Goal: Information Seeking & Learning: Learn about a topic

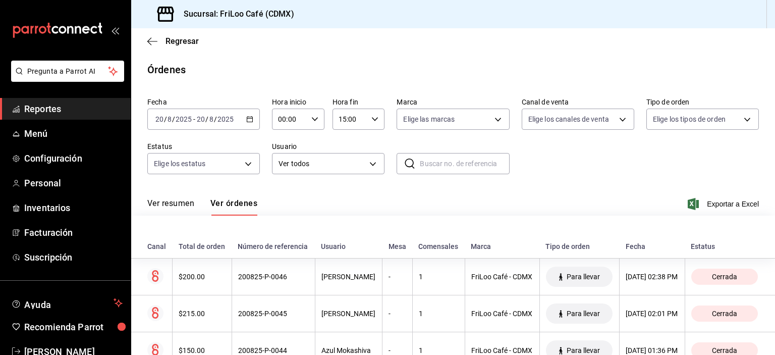
click at [57, 106] on span "Reportes" at bounding box center [73, 109] width 98 height 14
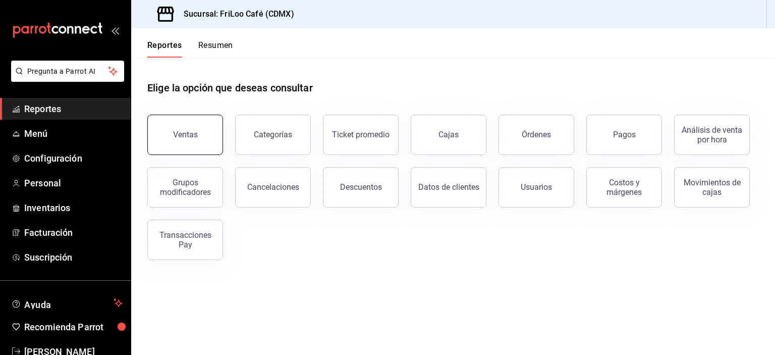
click at [176, 129] on button "Ventas" at bounding box center [185, 135] width 76 height 40
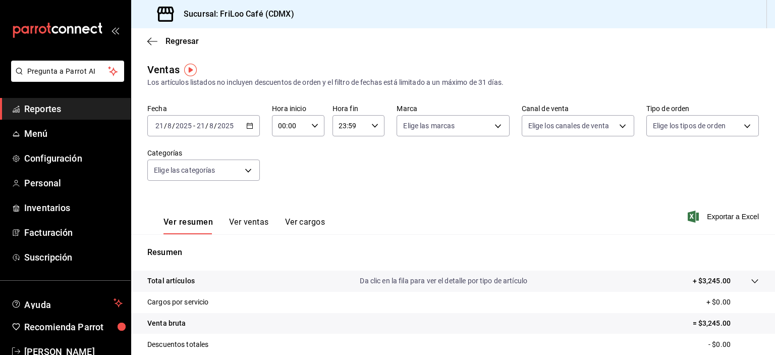
click at [253, 129] on div "[DATE] [DATE] - [DATE] [DATE]" at bounding box center [203, 125] width 112 height 21
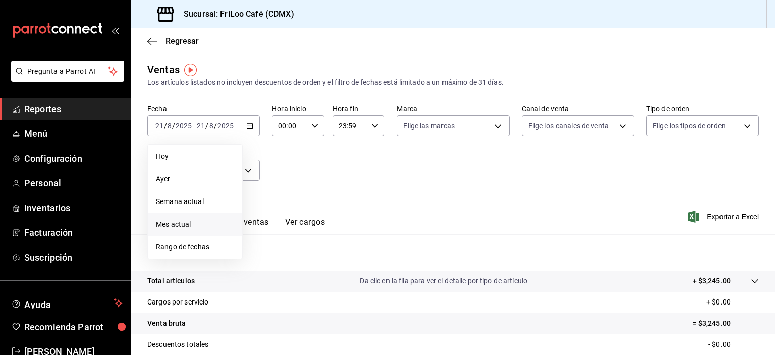
click at [181, 225] on span "Mes actual" at bounding box center [195, 224] width 78 height 11
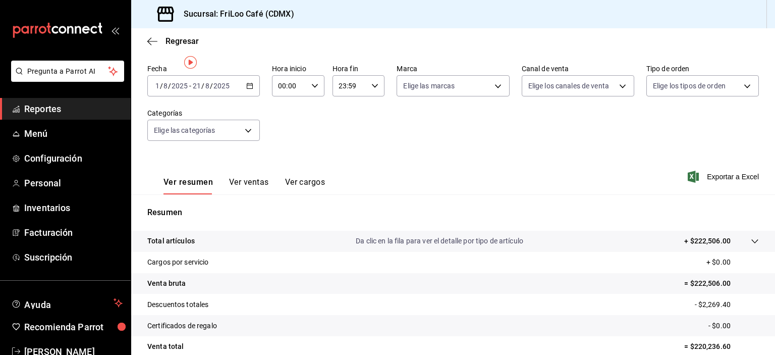
scroll to position [6, 0]
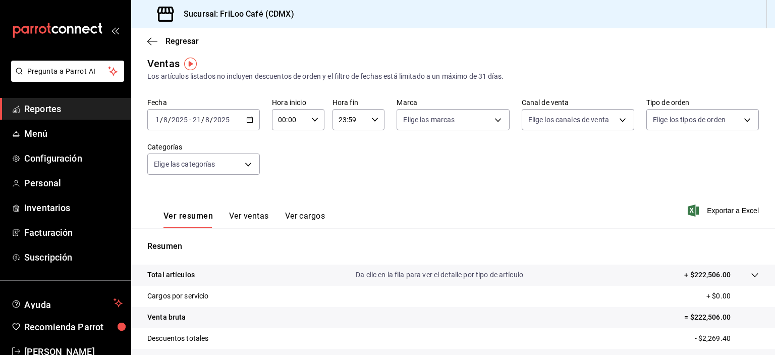
click at [254, 219] on button "Ver ventas" at bounding box center [249, 219] width 40 height 17
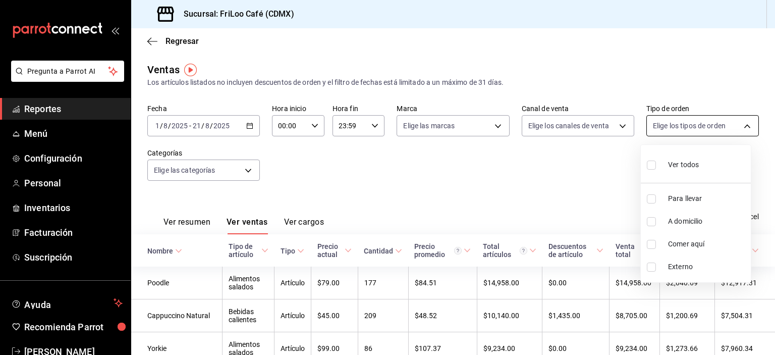
click at [738, 127] on body "Pregunta a Parrot AI Reportes Menú Configuración Personal Inventarios Facturaci…" at bounding box center [387, 177] width 775 height 355
click at [616, 128] on div at bounding box center [387, 177] width 775 height 355
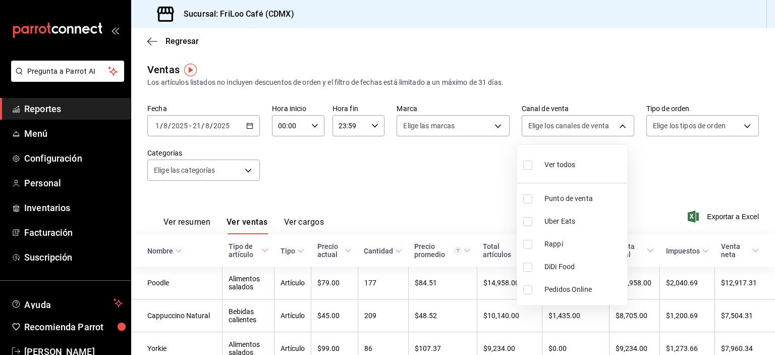
click at [616, 128] on body "Pregunta a Parrot AI Reportes Menú Configuración Personal Inventarios Facturaci…" at bounding box center [387, 177] width 775 height 355
click at [616, 128] on div at bounding box center [387, 177] width 775 height 355
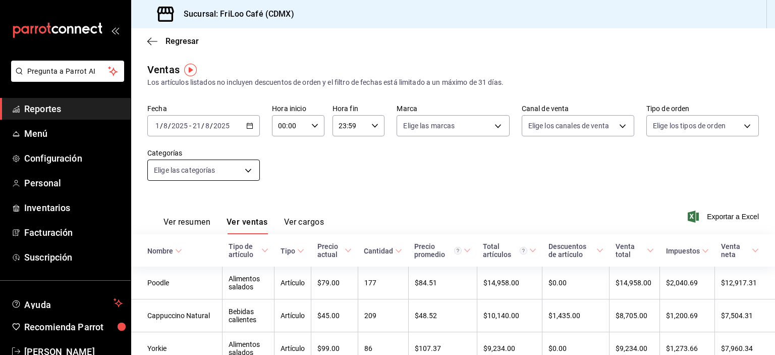
click at [242, 174] on body "Pregunta a Parrot AI Reportes Menú Configuración Personal Inventarios Facturaci…" at bounding box center [387, 177] width 775 height 355
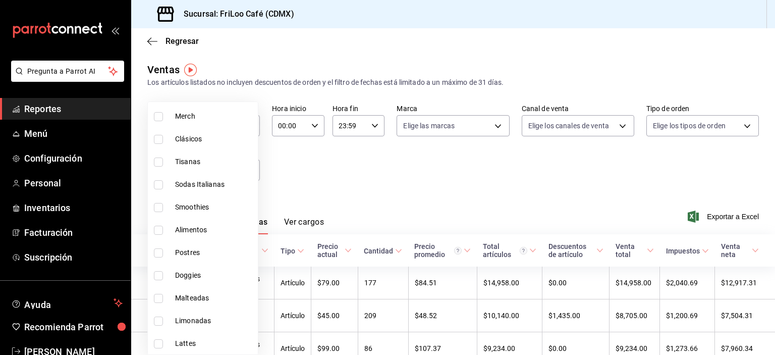
scroll to position [172, 0]
click at [178, 227] on span "Alimentos" at bounding box center [214, 226] width 79 height 11
type input "89bee048-a8f9-4687-84b4-8e63bfd3d66e"
checkbox input "true"
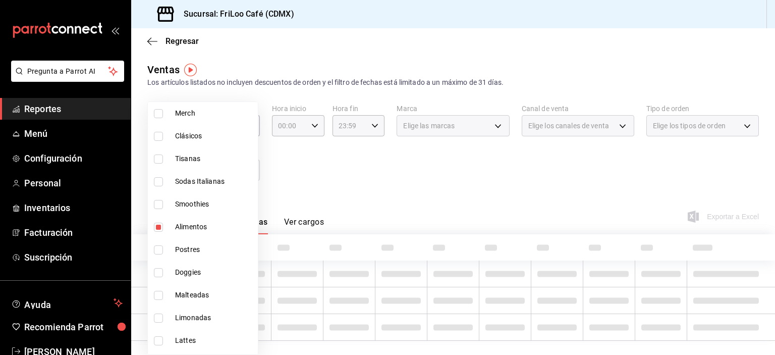
click at [290, 175] on div at bounding box center [387, 177] width 775 height 355
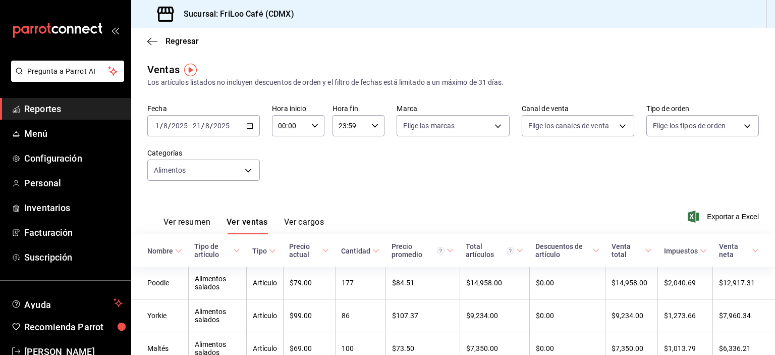
click at [303, 223] on button "Ver cargos" at bounding box center [304, 225] width 40 height 17
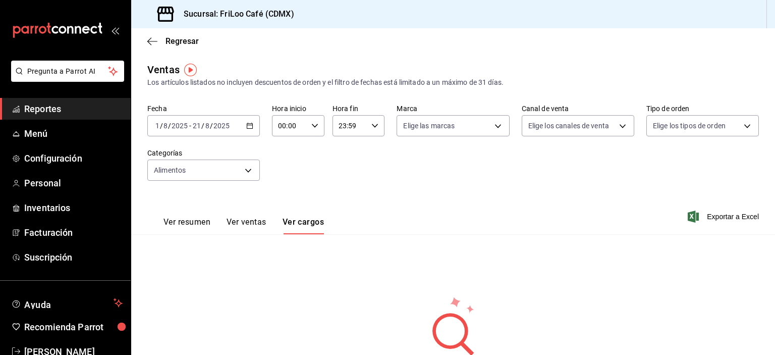
click at [194, 224] on button "Ver resumen" at bounding box center [186, 225] width 47 height 17
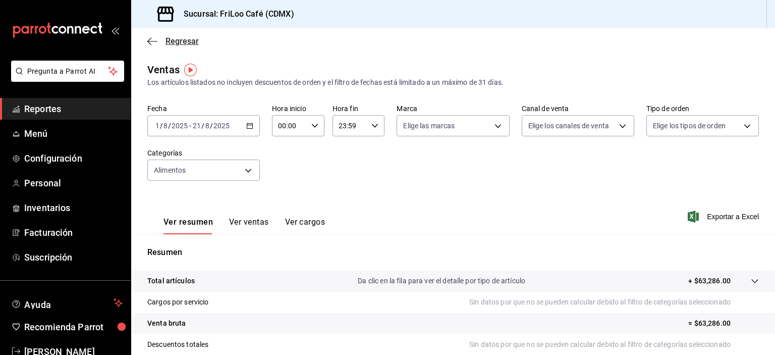
click at [148, 39] on icon "button" at bounding box center [152, 41] width 10 height 9
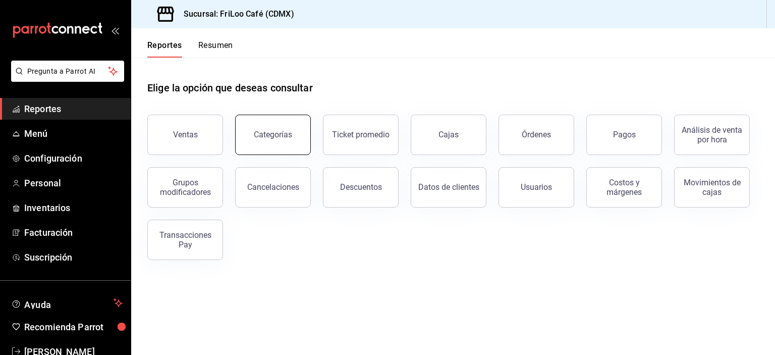
click at [290, 143] on button "Categorías" at bounding box center [273, 135] width 76 height 40
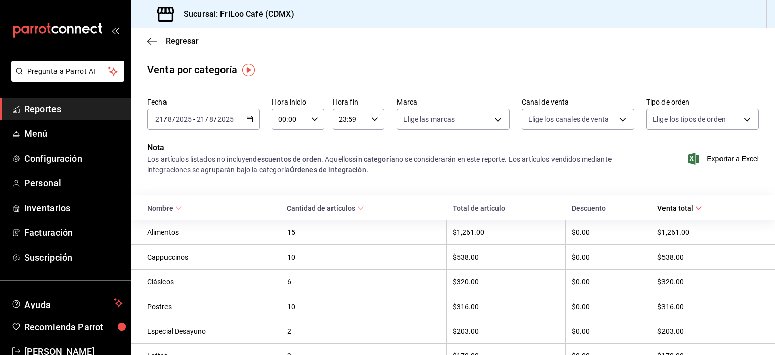
click at [254, 119] on div "[DATE] [DATE] - [DATE] [DATE]" at bounding box center [203, 118] width 112 height 21
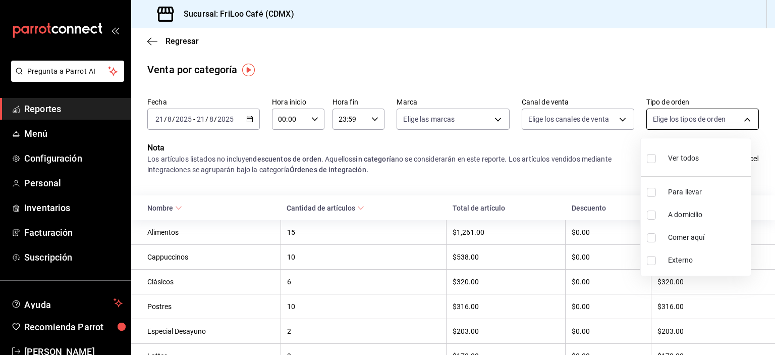
click at [739, 118] on body "Pregunta a Parrot AI Reportes Menú Configuración Personal Inventarios Facturaci…" at bounding box center [387, 177] width 775 height 355
click at [739, 118] on div at bounding box center [387, 177] width 775 height 355
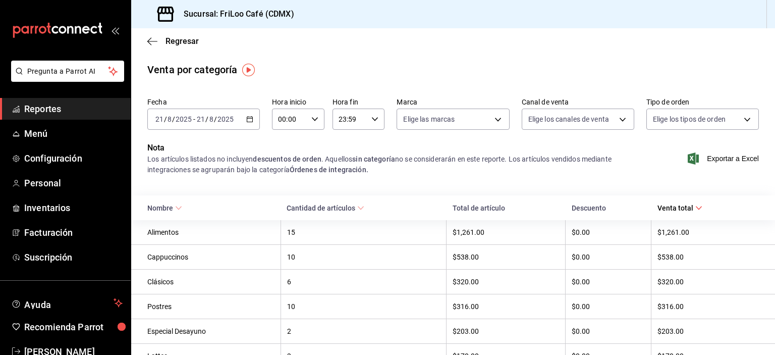
click at [147, 40] on div "Regresar" at bounding box center [453, 41] width 644 height 26
click at [152, 42] on icon "button" at bounding box center [152, 41] width 10 height 9
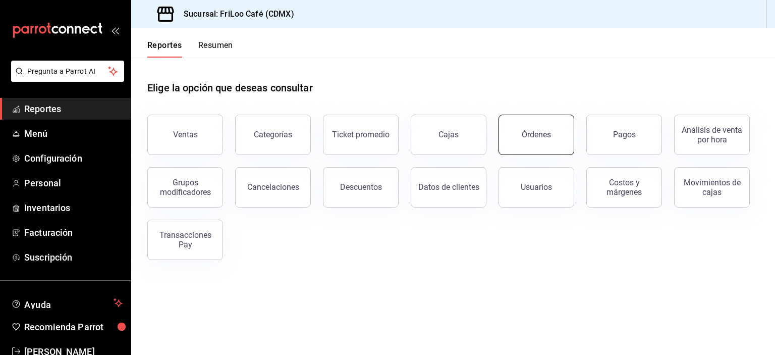
click at [522, 140] on button "Órdenes" at bounding box center [536, 135] width 76 height 40
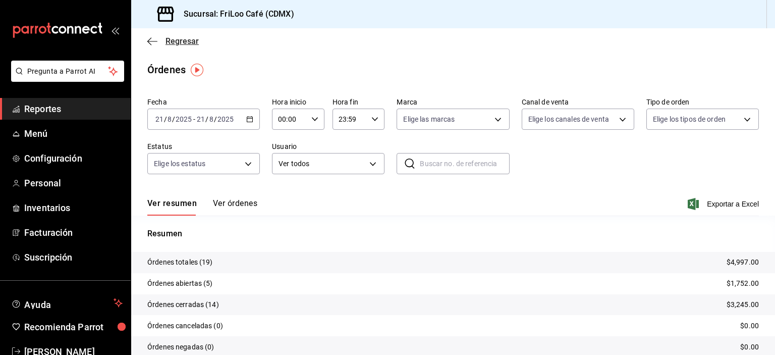
click at [151, 41] on icon "button" at bounding box center [152, 41] width 10 height 9
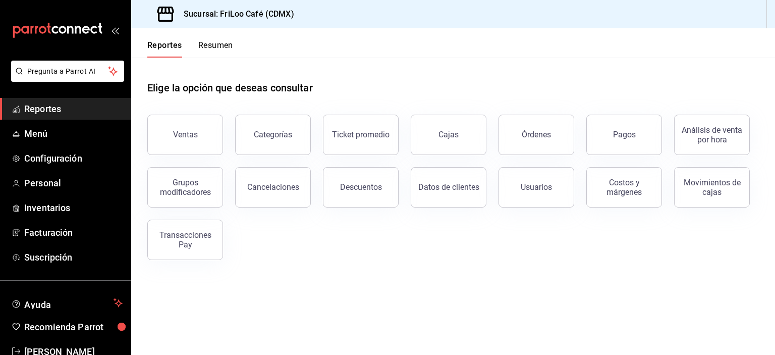
click at [306, 157] on div "Cancelaciones" at bounding box center [267, 181] width 88 height 52
click at [458, 128] on button "Cajas" at bounding box center [449, 135] width 76 height 40
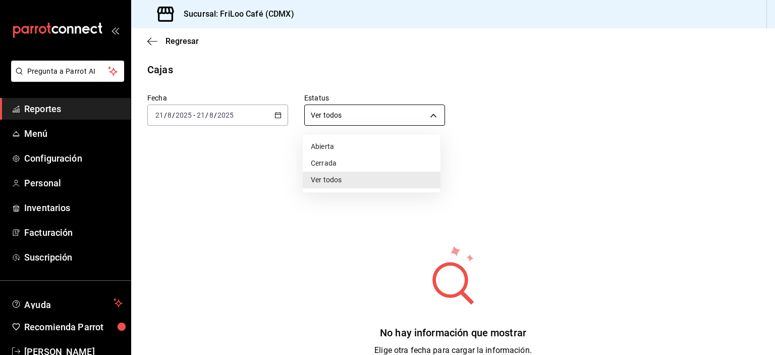
click at [432, 110] on body "Pregunta a Parrot AI Reportes Menú Configuración Personal Inventarios Facturaci…" at bounding box center [387, 177] width 775 height 355
click at [432, 110] on div at bounding box center [387, 177] width 775 height 355
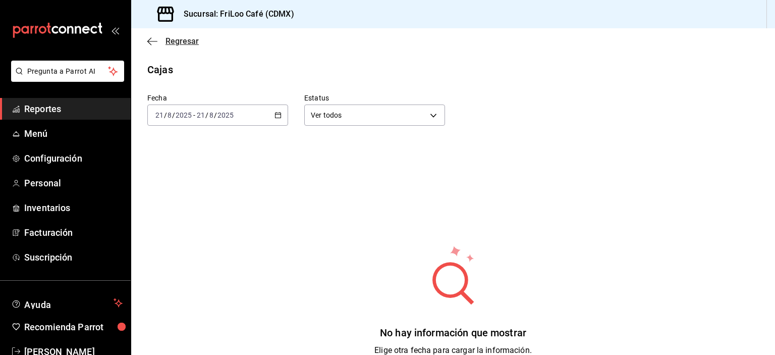
click at [152, 41] on icon "button" at bounding box center [152, 41] width 10 height 9
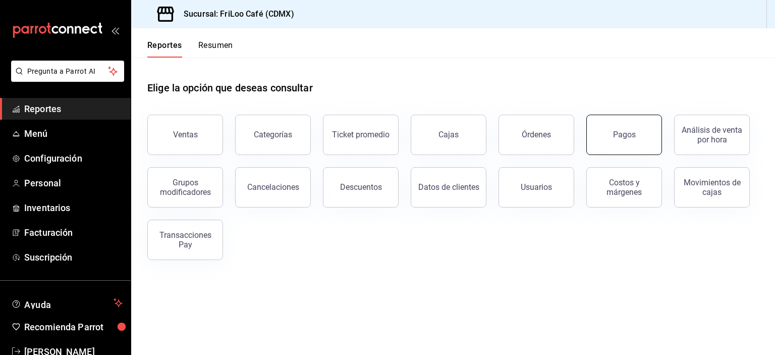
click at [650, 132] on button "Pagos" at bounding box center [624, 135] width 76 height 40
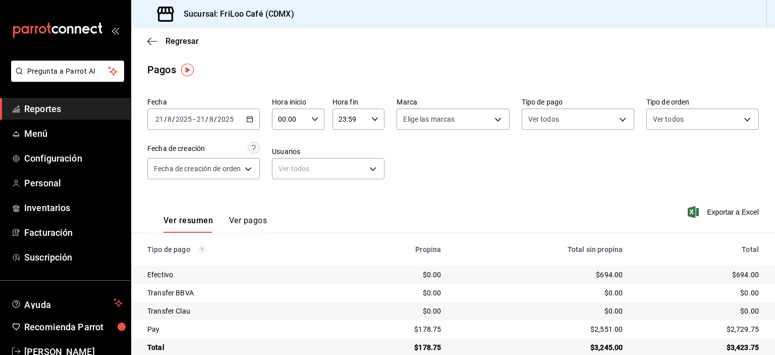
click at [253, 120] on \(Stroke\) "button" at bounding box center [250, 120] width 6 height 6
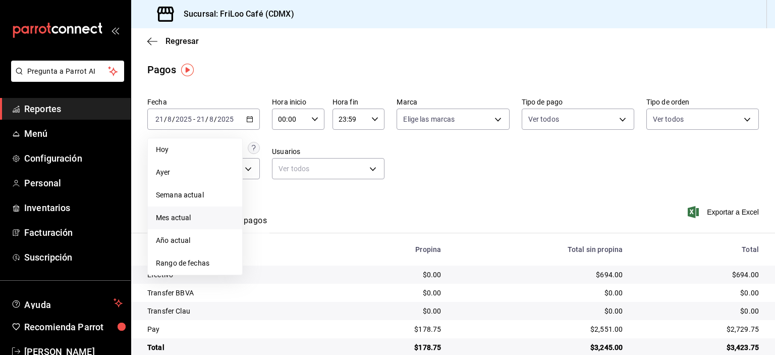
click at [187, 219] on span "Mes actual" at bounding box center [195, 217] width 78 height 11
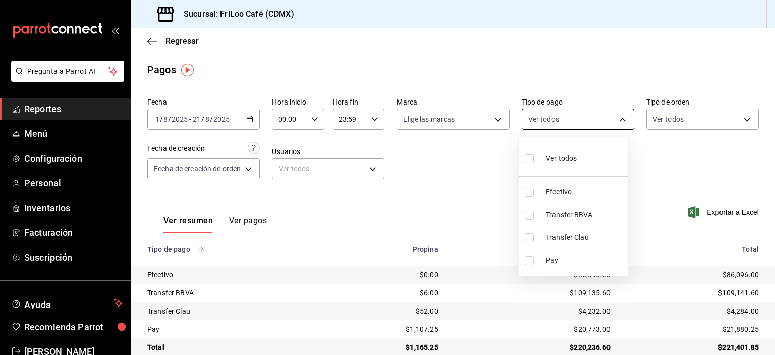
click at [620, 115] on body "Pregunta a Parrot AI Reportes Menú Configuración Personal Inventarios Facturaci…" at bounding box center [387, 177] width 775 height 355
click at [530, 215] on input "checkbox" at bounding box center [529, 214] width 9 height 9
checkbox input "true"
type input "426975c0-aab0-43ec-a659-c8b02062438b"
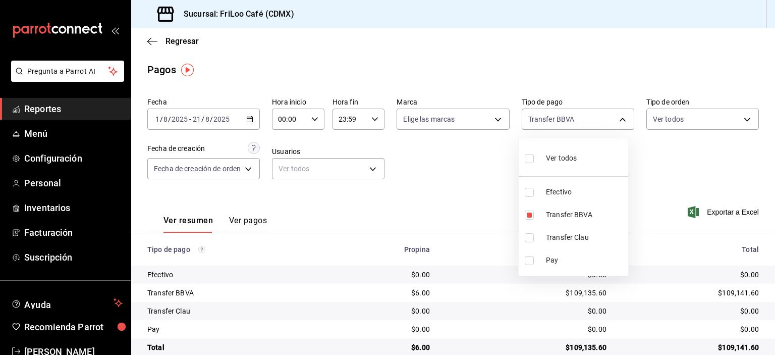
click at [530, 239] on input "checkbox" at bounding box center [529, 237] width 9 height 9
checkbox input "true"
type input "426975c0-aab0-43ec-a659-c8b02062438b,7ae695a9-f445-47ab-80eb-9744ebce546a"
click at [529, 259] on input "checkbox" at bounding box center [529, 260] width 9 height 9
checkbox input "true"
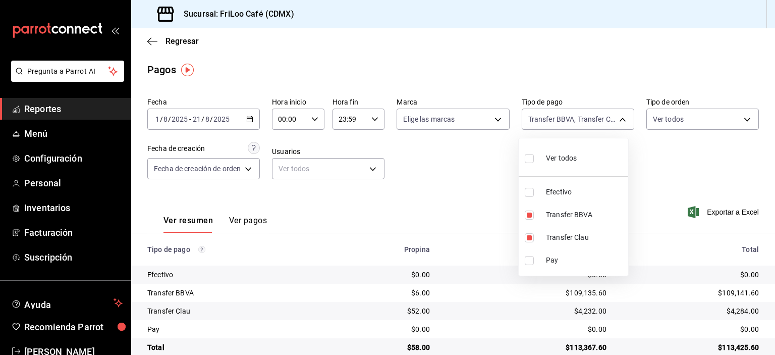
type input "426975c0-aab0-43ec-a659-c8b02062438b,7ae695a9-f445-47ab-80eb-9744ebce546a,f0aad…"
click at [616, 120] on div at bounding box center [387, 177] width 775 height 355
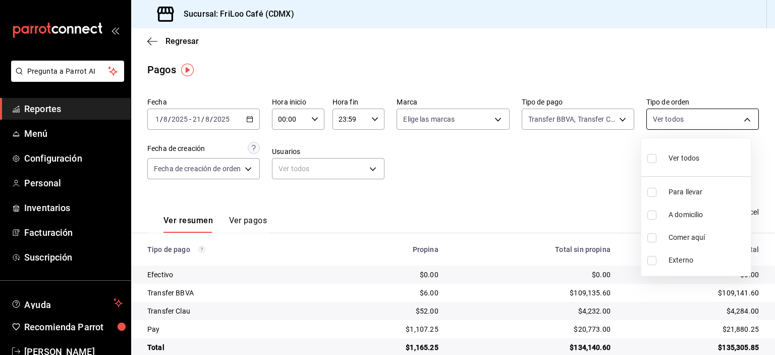
click at [738, 119] on body "Pregunta a Parrot AI Reportes Menú Configuración Personal Inventarios Facturaci…" at bounding box center [387, 177] width 775 height 355
click at [738, 119] on div at bounding box center [387, 177] width 775 height 355
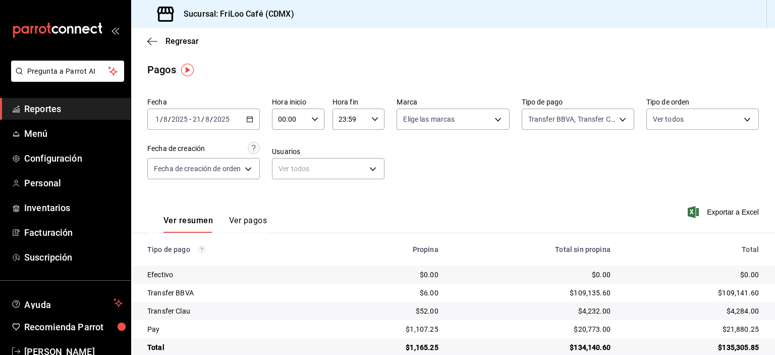
click at [590, 169] on div "Fecha [DATE] [DATE] - [DATE] [DATE] Hora inicio 00:00 Hora inicio Hora fin 23:5…" at bounding box center [452, 142] width 611 height 98
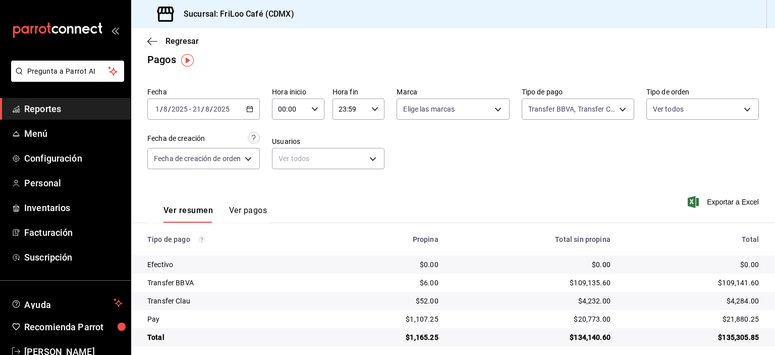
scroll to position [10, 0]
click at [247, 212] on button "Ver pagos" at bounding box center [248, 214] width 38 height 17
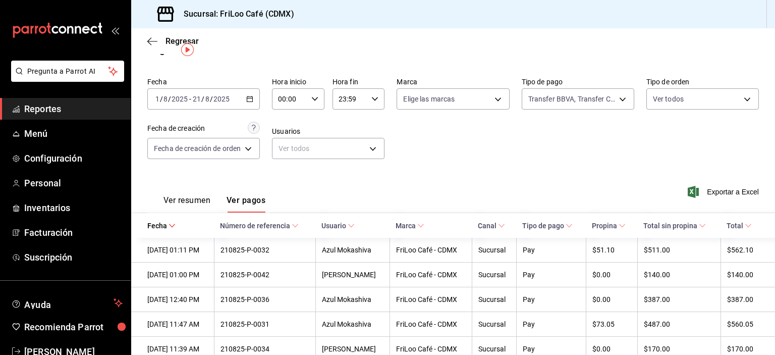
scroll to position [16, 0]
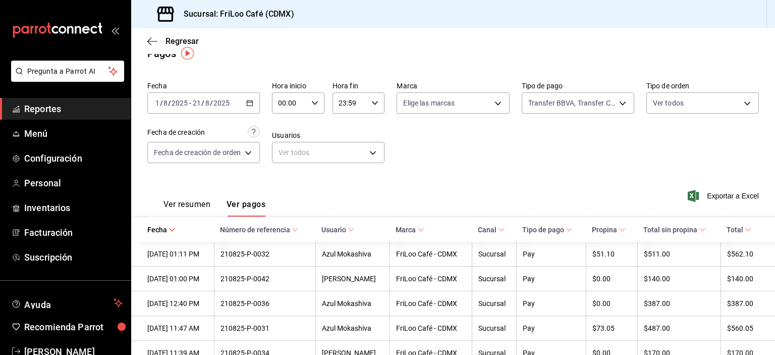
click at [188, 204] on button "Ver resumen" at bounding box center [186, 207] width 47 height 17
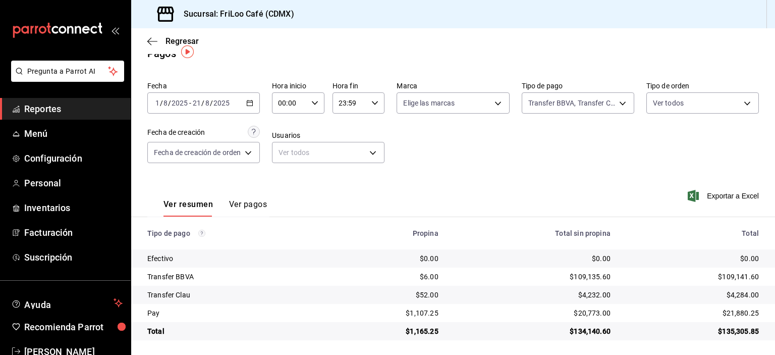
scroll to position [18, 0]
click at [251, 203] on button "Ver pagos" at bounding box center [248, 206] width 38 height 17
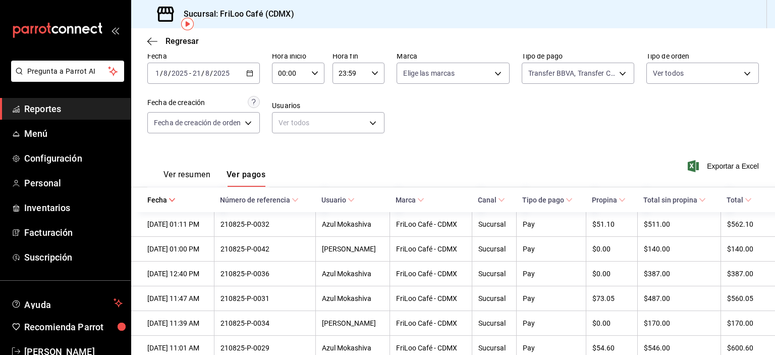
scroll to position [46, 0]
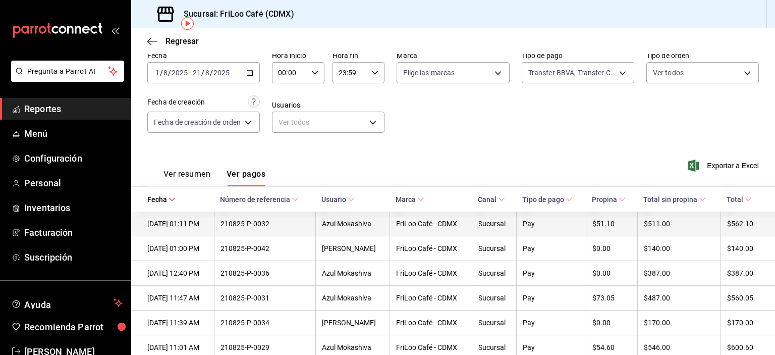
click at [257, 223] on div "210825-P-0032" at bounding box center [264, 223] width 89 height 8
click at [383, 222] on div "Azul Mokashiva" at bounding box center [353, 223] width 62 height 8
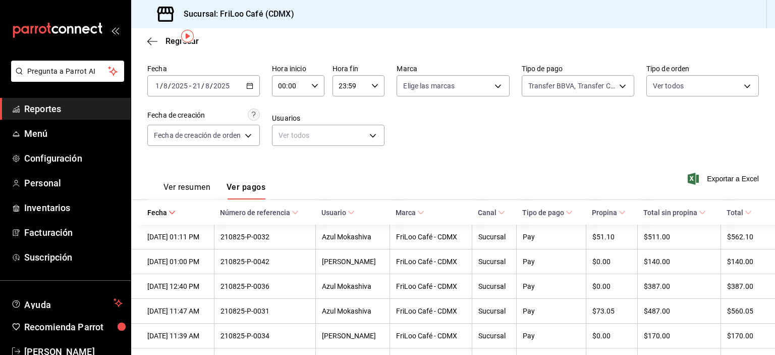
scroll to position [0, 0]
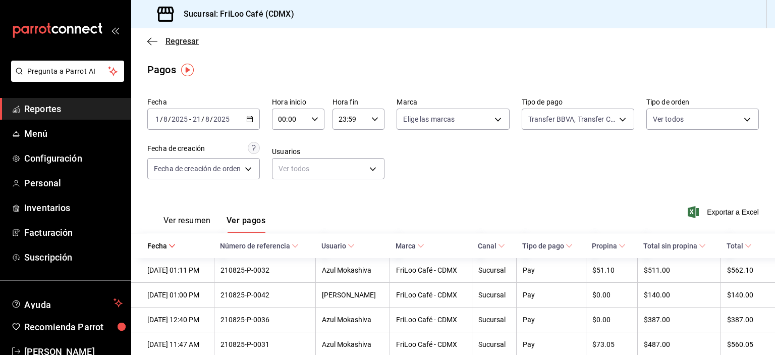
click at [153, 38] on icon "button" at bounding box center [152, 41] width 10 height 9
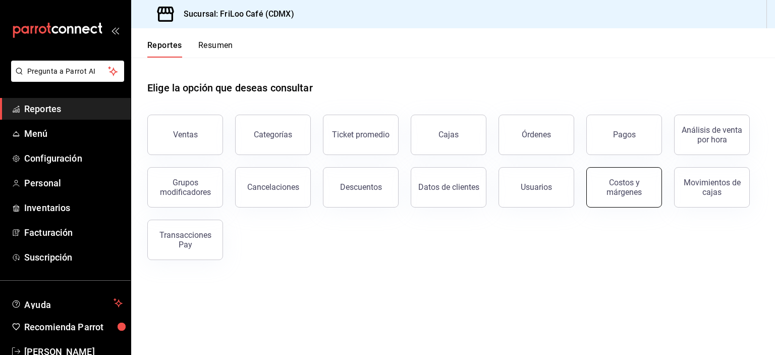
click at [628, 196] on button "Costos y márgenes" at bounding box center [624, 187] width 76 height 40
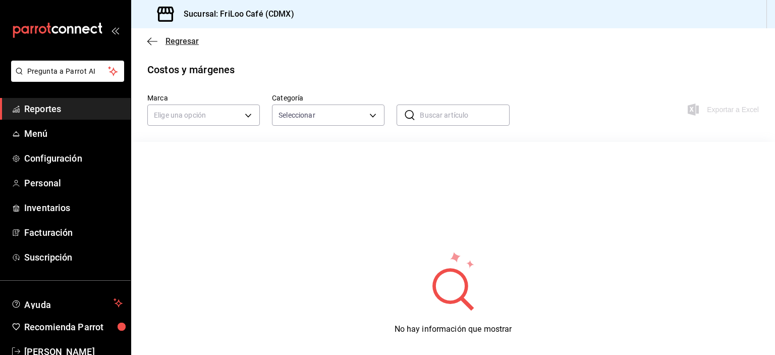
click at [154, 40] on icon "button" at bounding box center [152, 41] width 10 height 9
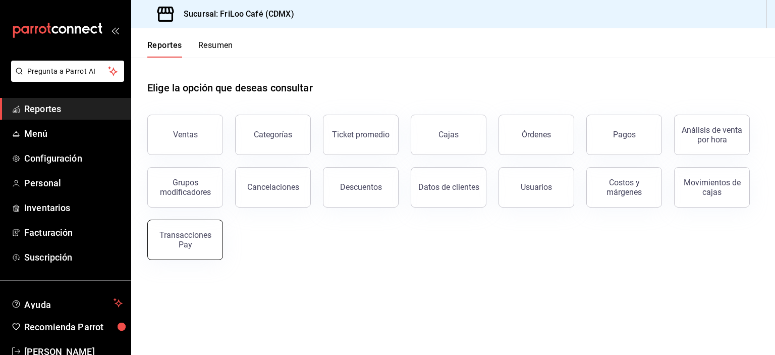
click at [204, 244] on div "Transacciones Pay" at bounding box center [185, 239] width 63 height 19
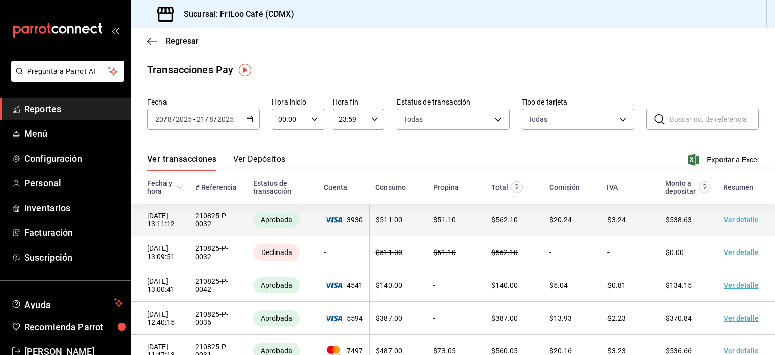
click at [732, 221] on link "Ver detalle" at bounding box center [740, 219] width 35 height 8
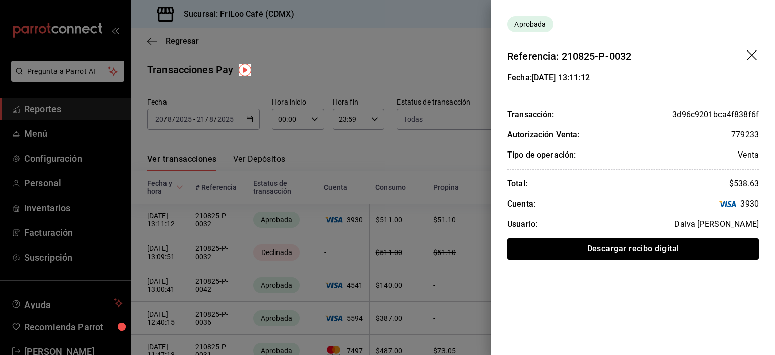
click at [469, 149] on div at bounding box center [387, 177] width 775 height 355
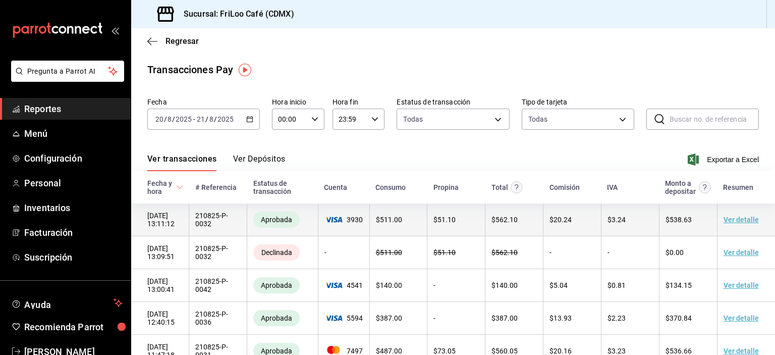
click at [728, 222] on link "Ver detalle" at bounding box center [740, 219] width 35 height 8
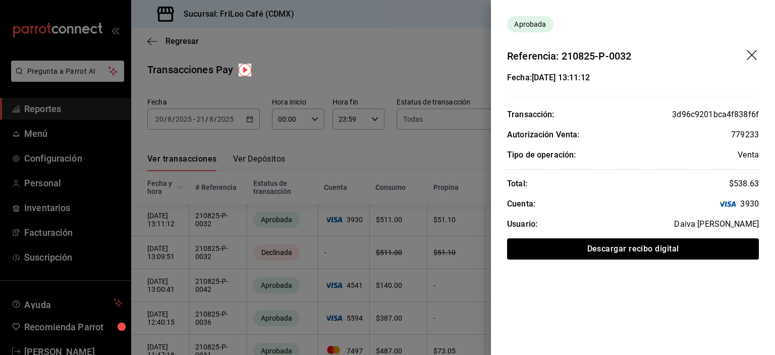
click at [468, 178] on div at bounding box center [387, 177] width 775 height 355
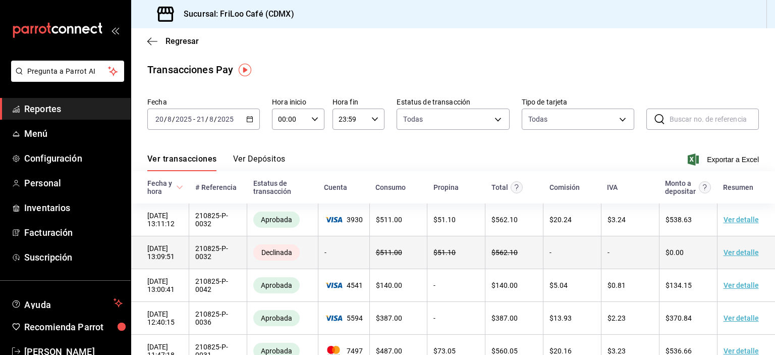
click at [726, 256] on link "Ver detalle" at bounding box center [740, 252] width 35 height 8
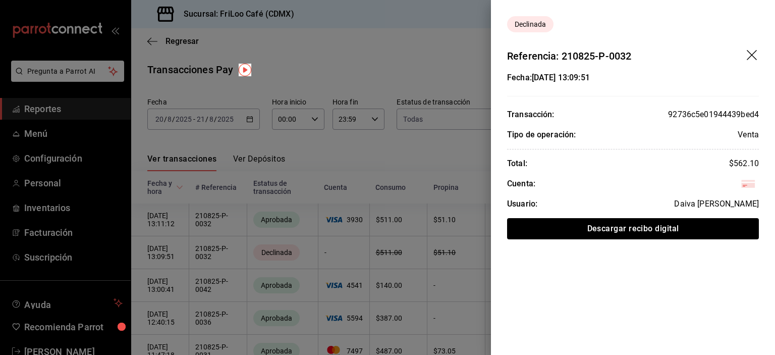
click at [433, 145] on div at bounding box center [387, 177] width 775 height 355
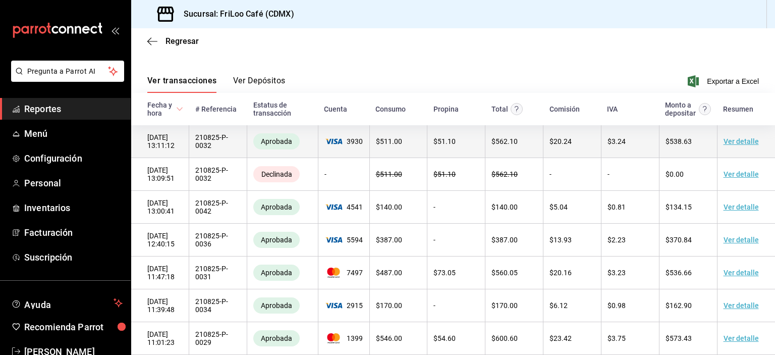
scroll to position [88, 0]
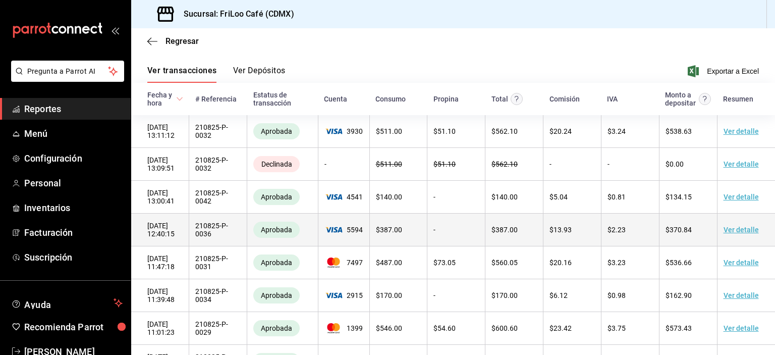
click at [741, 231] on link "Ver detalle" at bounding box center [740, 229] width 35 height 8
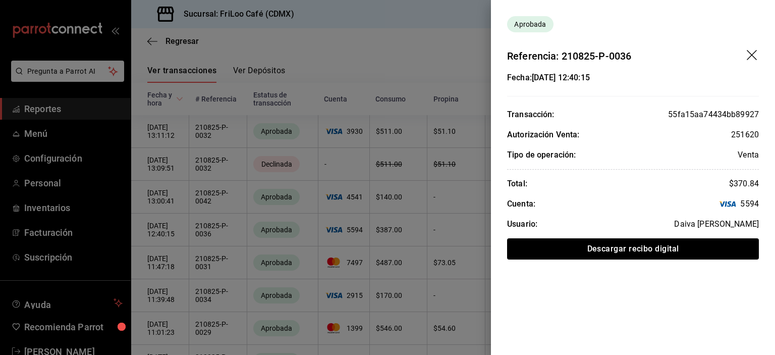
click at [470, 178] on div at bounding box center [387, 177] width 775 height 355
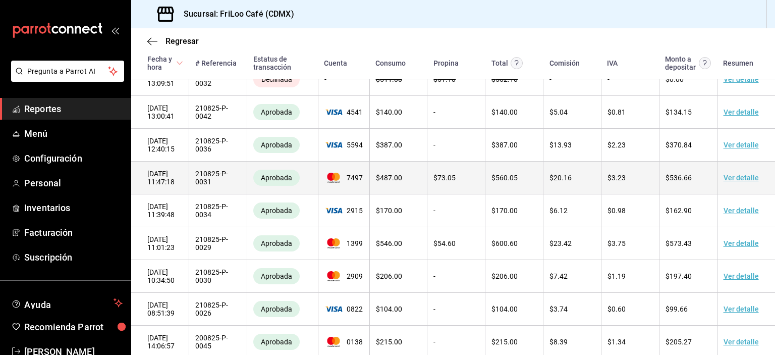
scroll to position [193, 0]
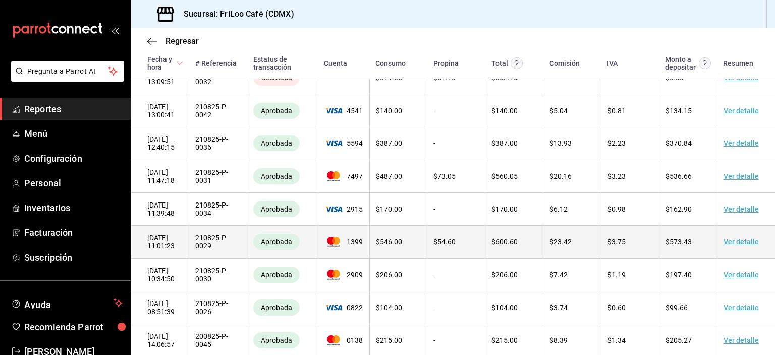
click at [735, 244] on link "Ver detalle" at bounding box center [740, 242] width 35 height 8
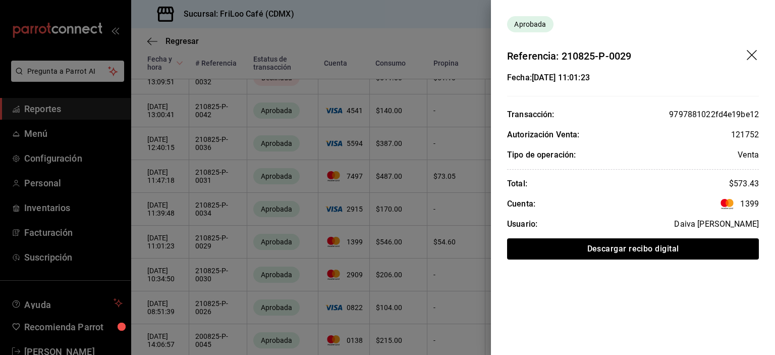
click at [453, 219] on div at bounding box center [387, 177] width 775 height 355
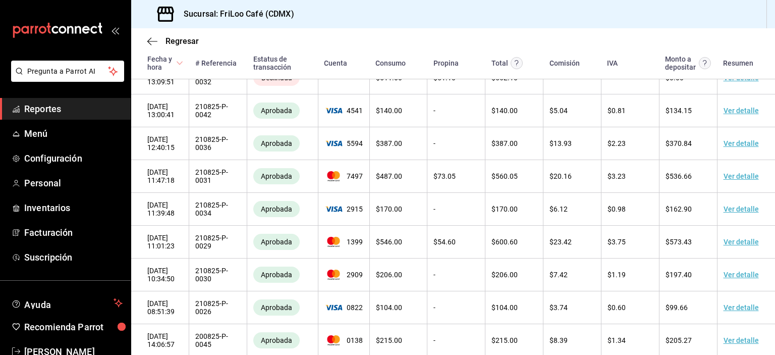
scroll to position [0, 0]
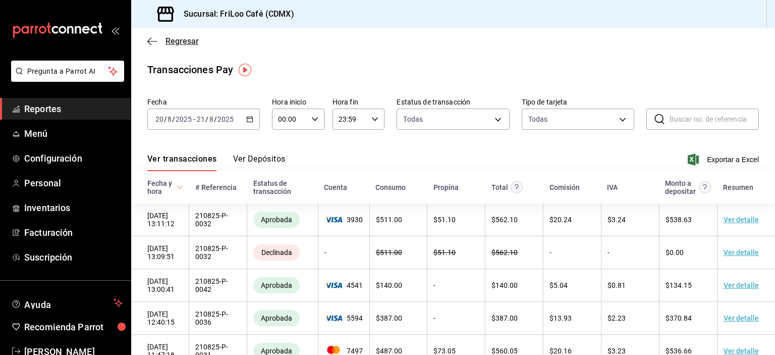
click at [148, 41] on icon "button" at bounding box center [149, 41] width 4 height 8
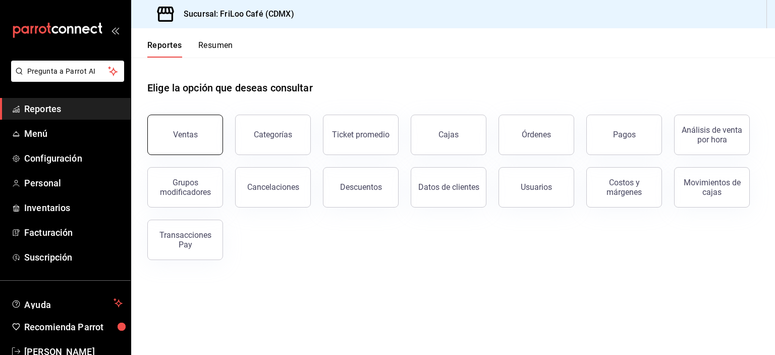
click at [190, 140] on button "Ventas" at bounding box center [185, 135] width 76 height 40
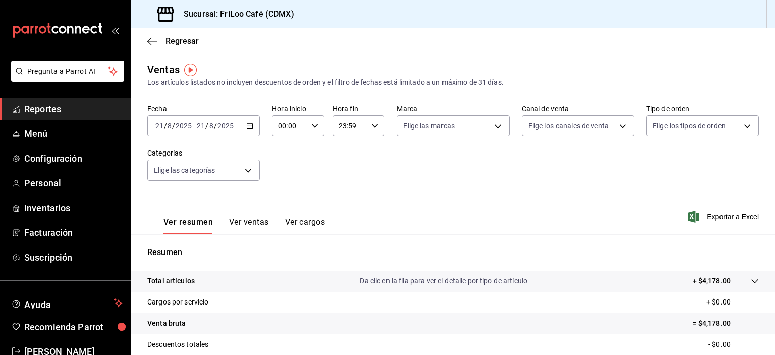
click at [255, 221] on button "Ver ventas" at bounding box center [249, 225] width 40 height 17
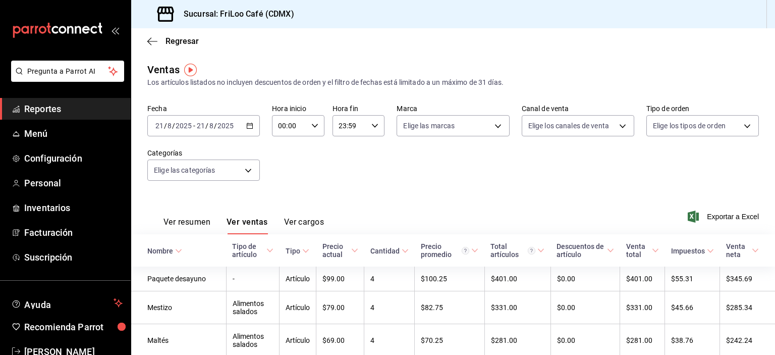
click at [311, 222] on button "Ver cargos" at bounding box center [304, 225] width 40 height 17
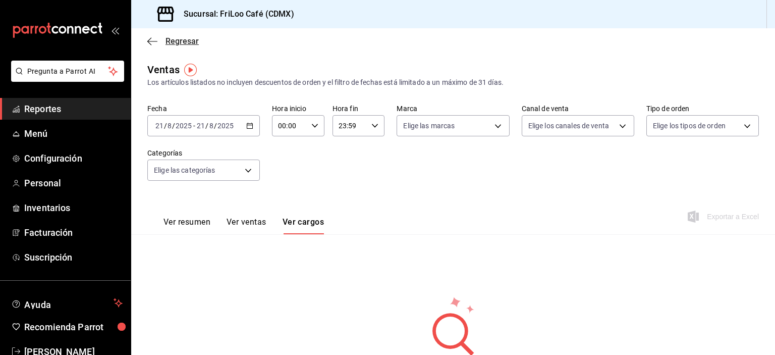
click at [149, 41] on icon "button" at bounding box center [152, 41] width 10 height 9
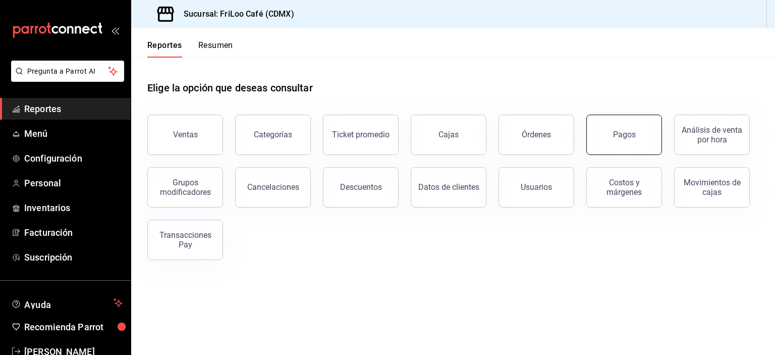
click at [611, 136] on button "Pagos" at bounding box center [624, 135] width 76 height 40
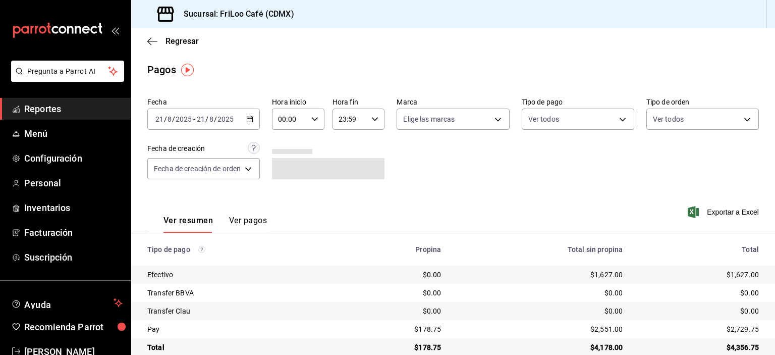
click at [252, 119] on icon "button" at bounding box center [249, 119] width 7 height 7
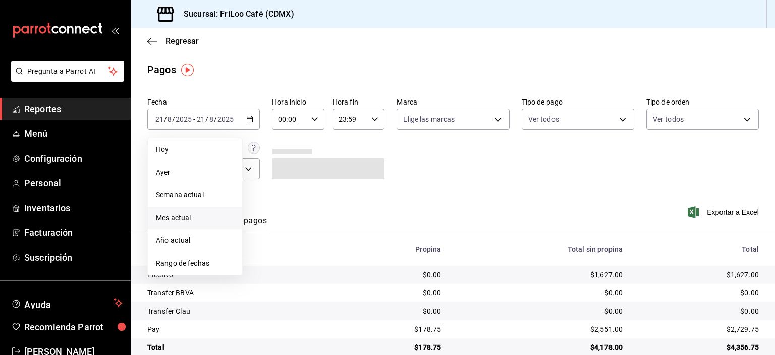
click at [178, 218] on span "Mes actual" at bounding box center [195, 217] width 78 height 11
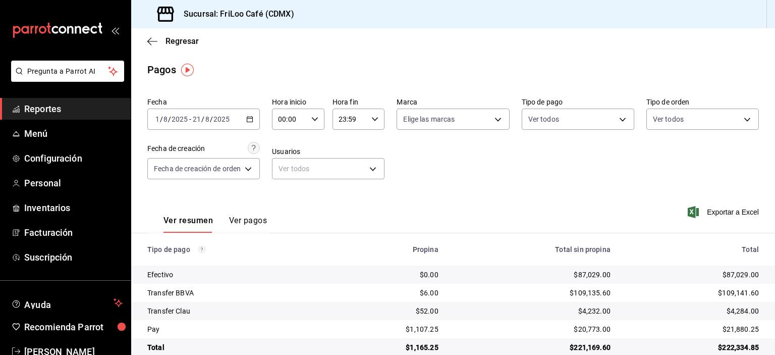
scroll to position [18, 0]
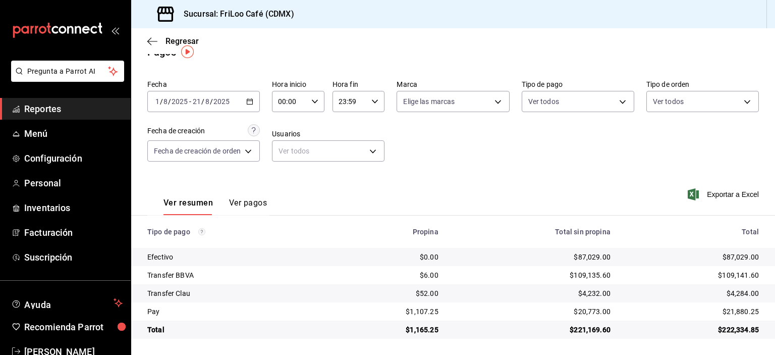
click at [255, 202] on button "Ver pagos" at bounding box center [248, 206] width 38 height 17
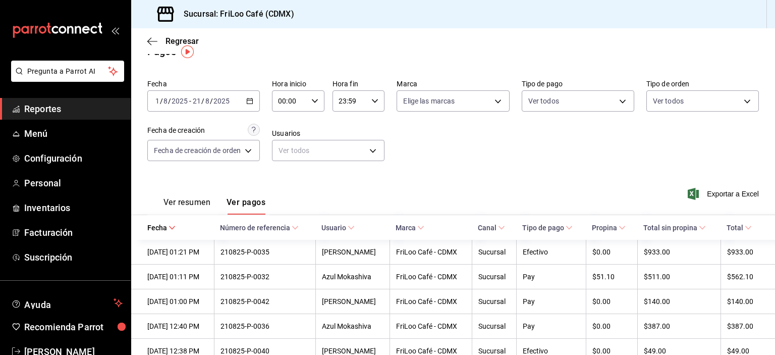
click at [189, 208] on button "Ver resumen" at bounding box center [186, 205] width 47 height 17
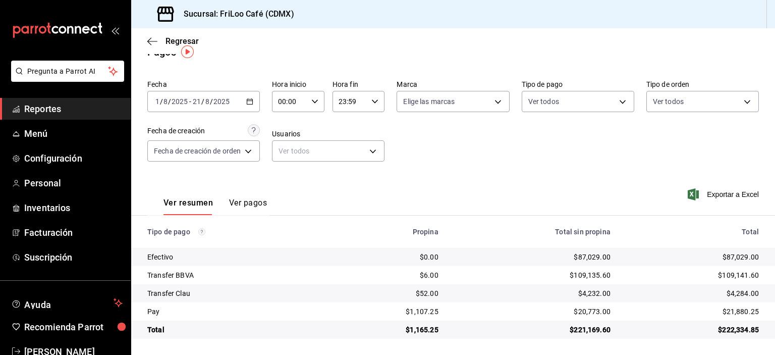
click at [256, 95] on div "[DATE] [DATE] - [DATE] [DATE]" at bounding box center [203, 101] width 112 height 21
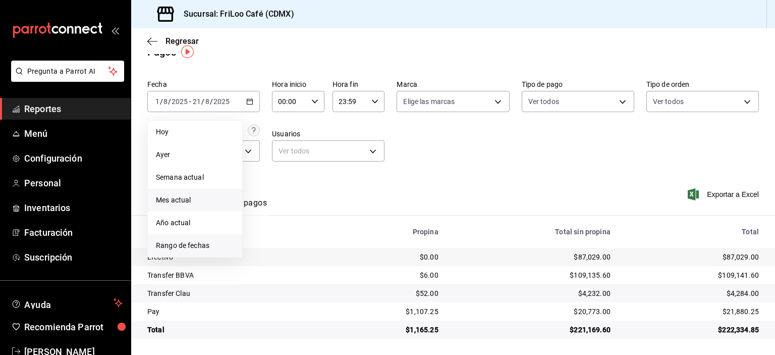
click at [202, 244] on span "Rango de fechas" at bounding box center [195, 245] width 78 height 11
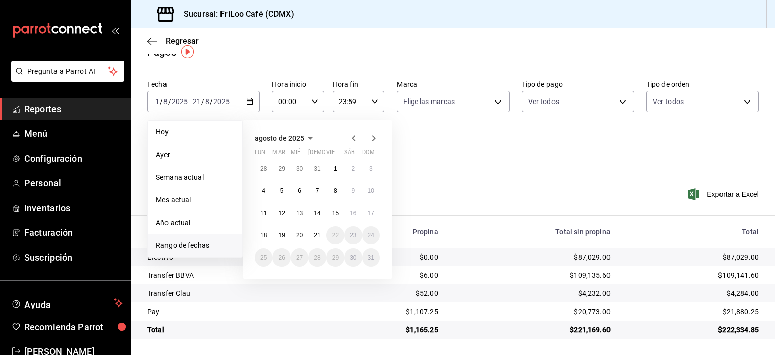
click at [356, 141] on icon "button" at bounding box center [354, 138] width 12 height 12
click at [280, 169] on abbr "1" at bounding box center [282, 172] width 4 height 7
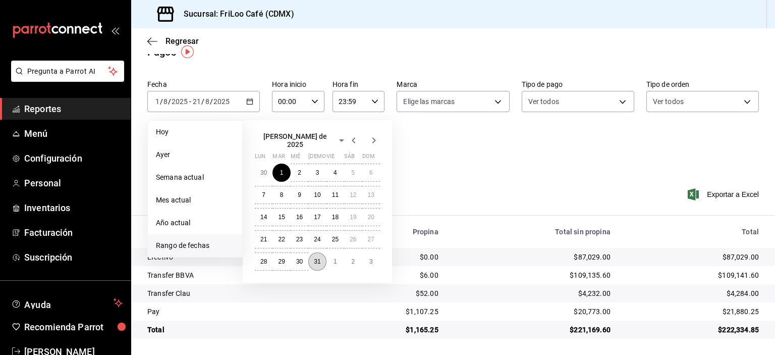
click at [315, 258] on abbr "31" at bounding box center [317, 261] width 7 height 7
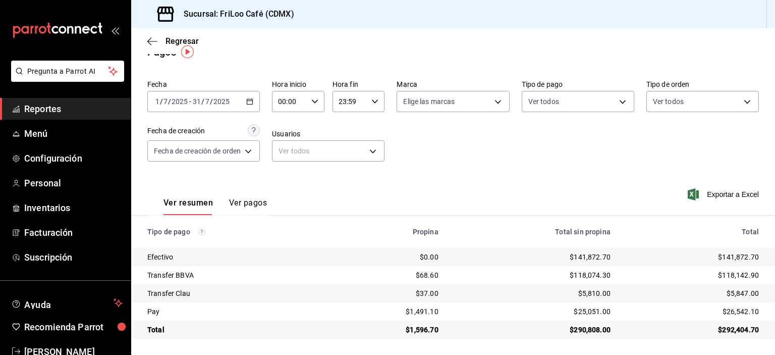
click at [71, 115] on span "Reportes" at bounding box center [73, 109] width 98 height 14
